Goal: Complete application form: Complete application form

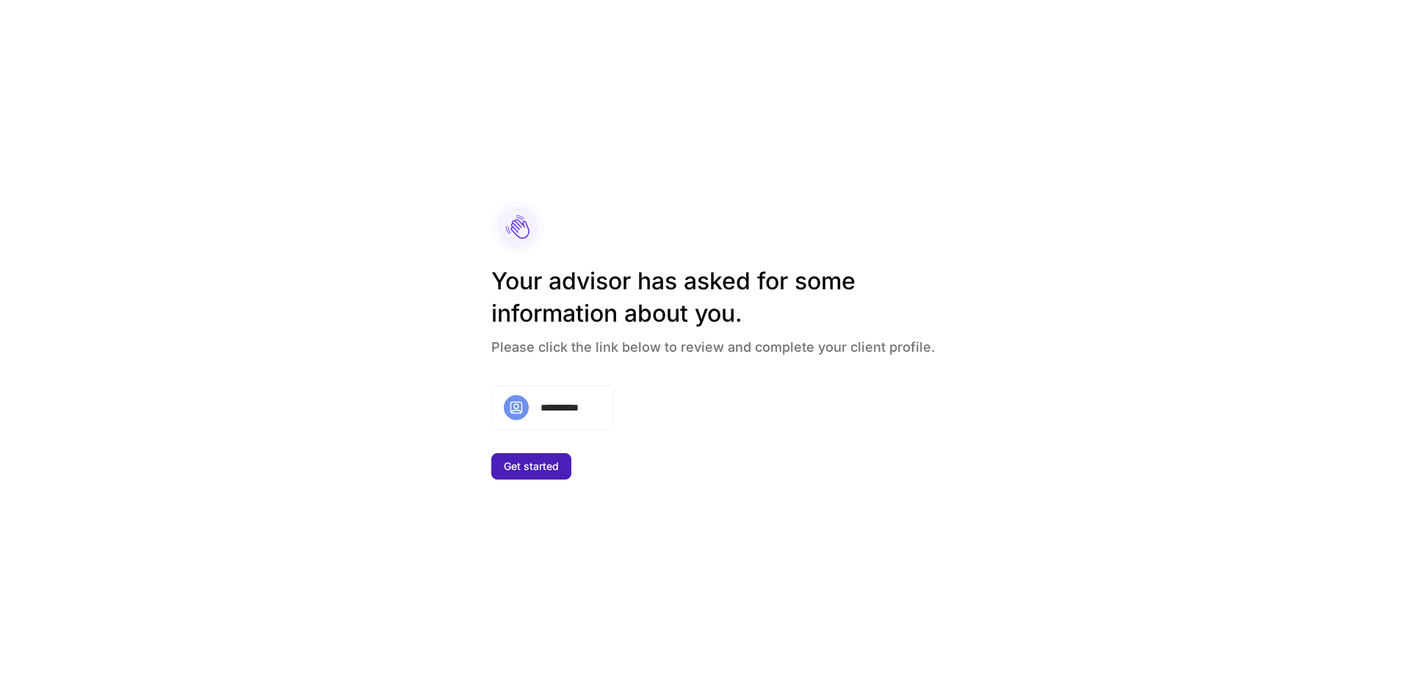
click at [552, 464] on div "Get started" at bounding box center [531, 466] width 55 height 10
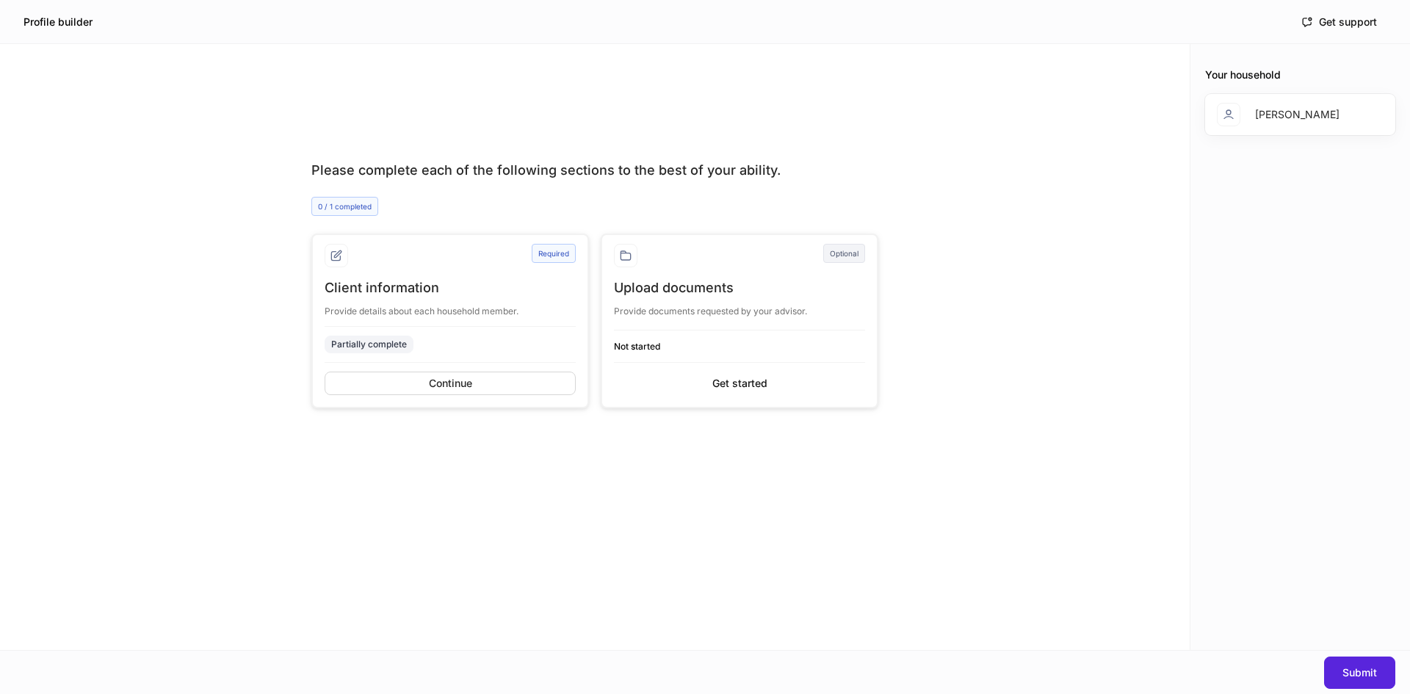
click at [1041, 322] on div "Please complete each of the following sections to the best of your ability. 0 /…" at bounding box center [595, 376] width 1190 height 547
click at [460, 386] on div "Continue" at bounding box center [450, 383] width 43 height 10
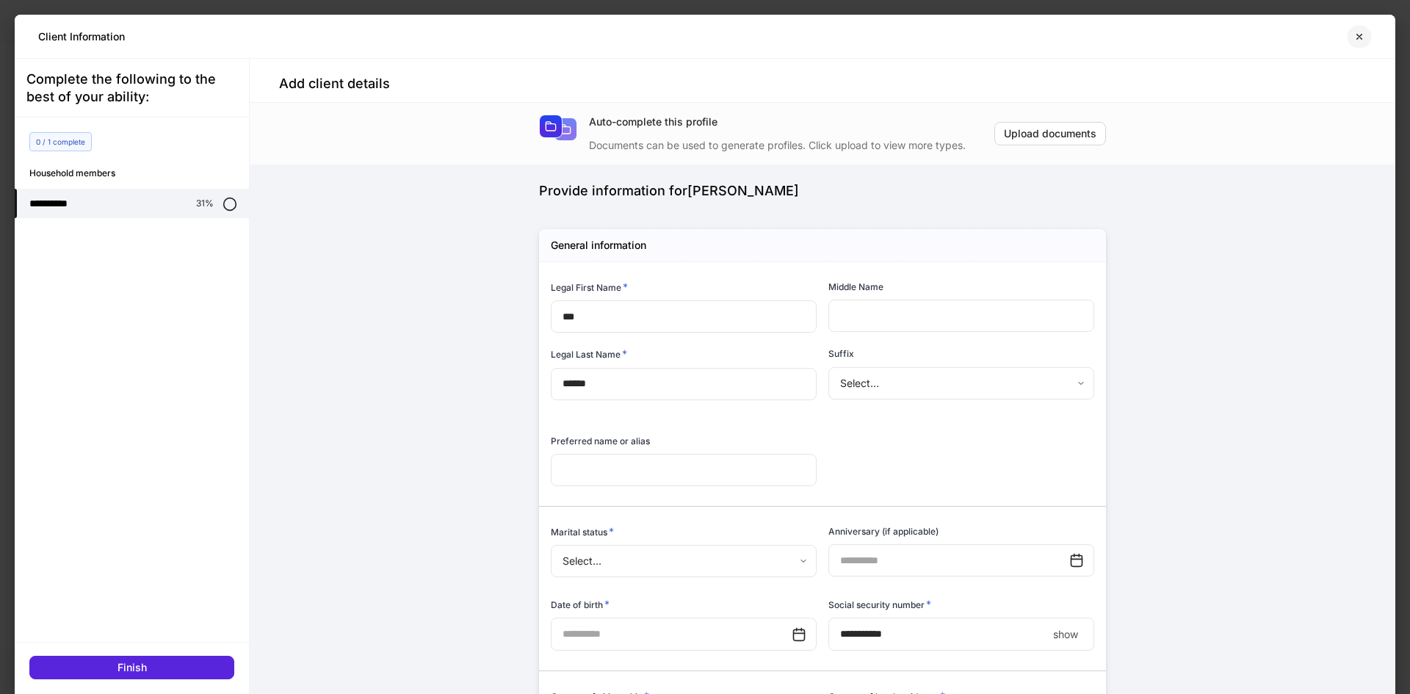
click at [1357, 35] on icon "button" at bounding box center [1359, 36] width 5 height 5
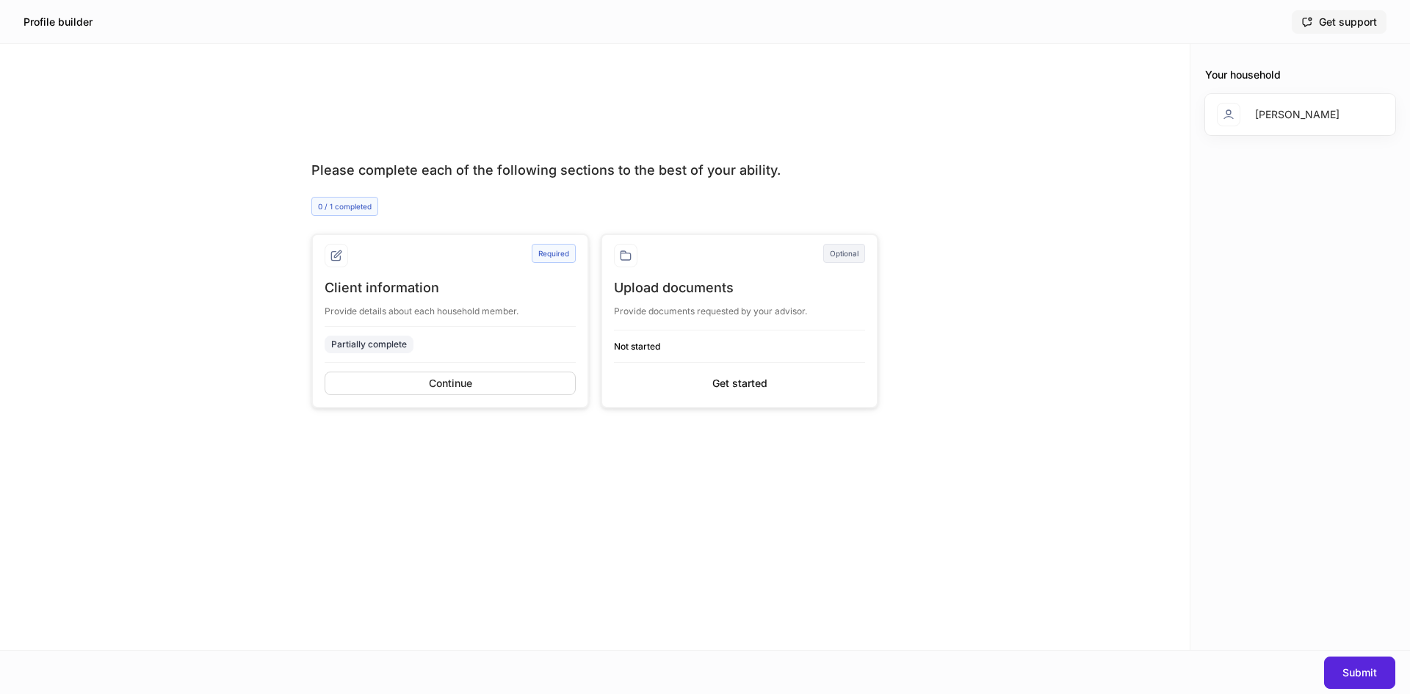
click at [1333, 24] on div "Get support" at bounding box center [1340, 22] width 76 height 12
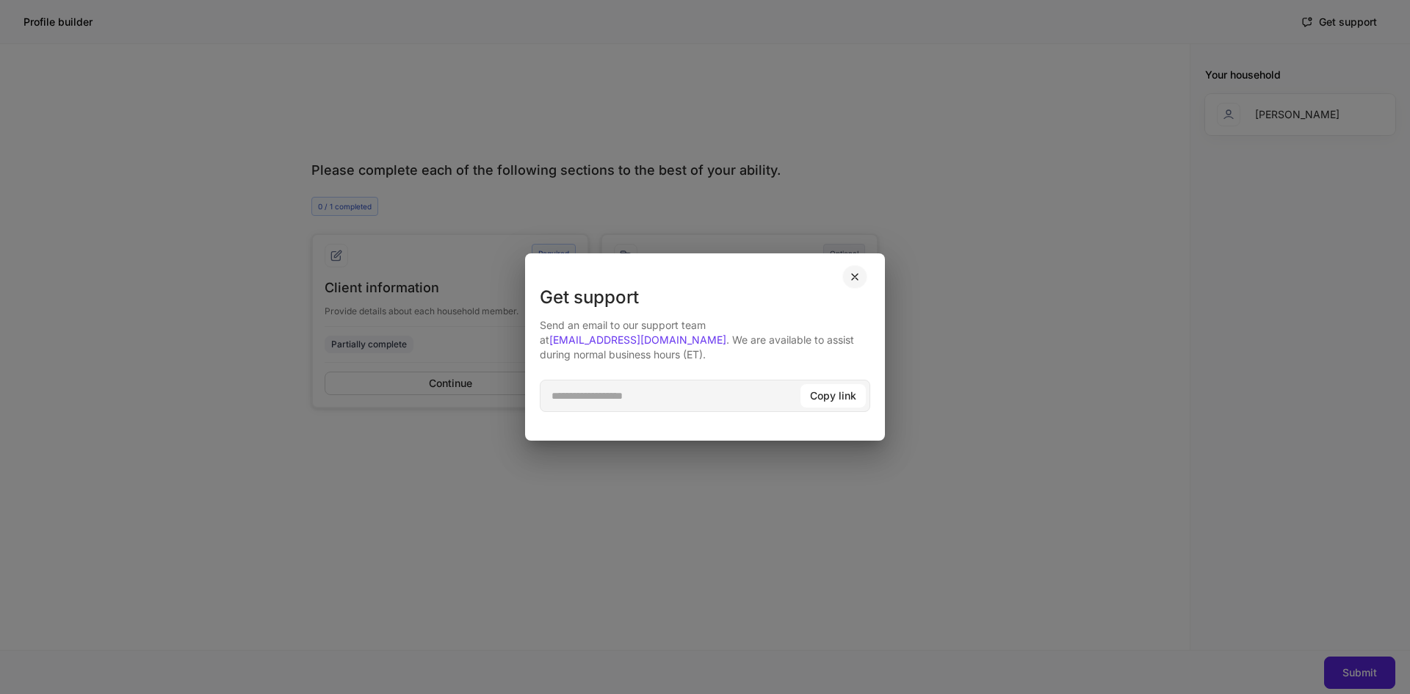
click at [856, 280] on icon "button" at bounding box center [855, 277] width 12 height 12
